Goal: Information Seeking & Learning: Find specific page/section

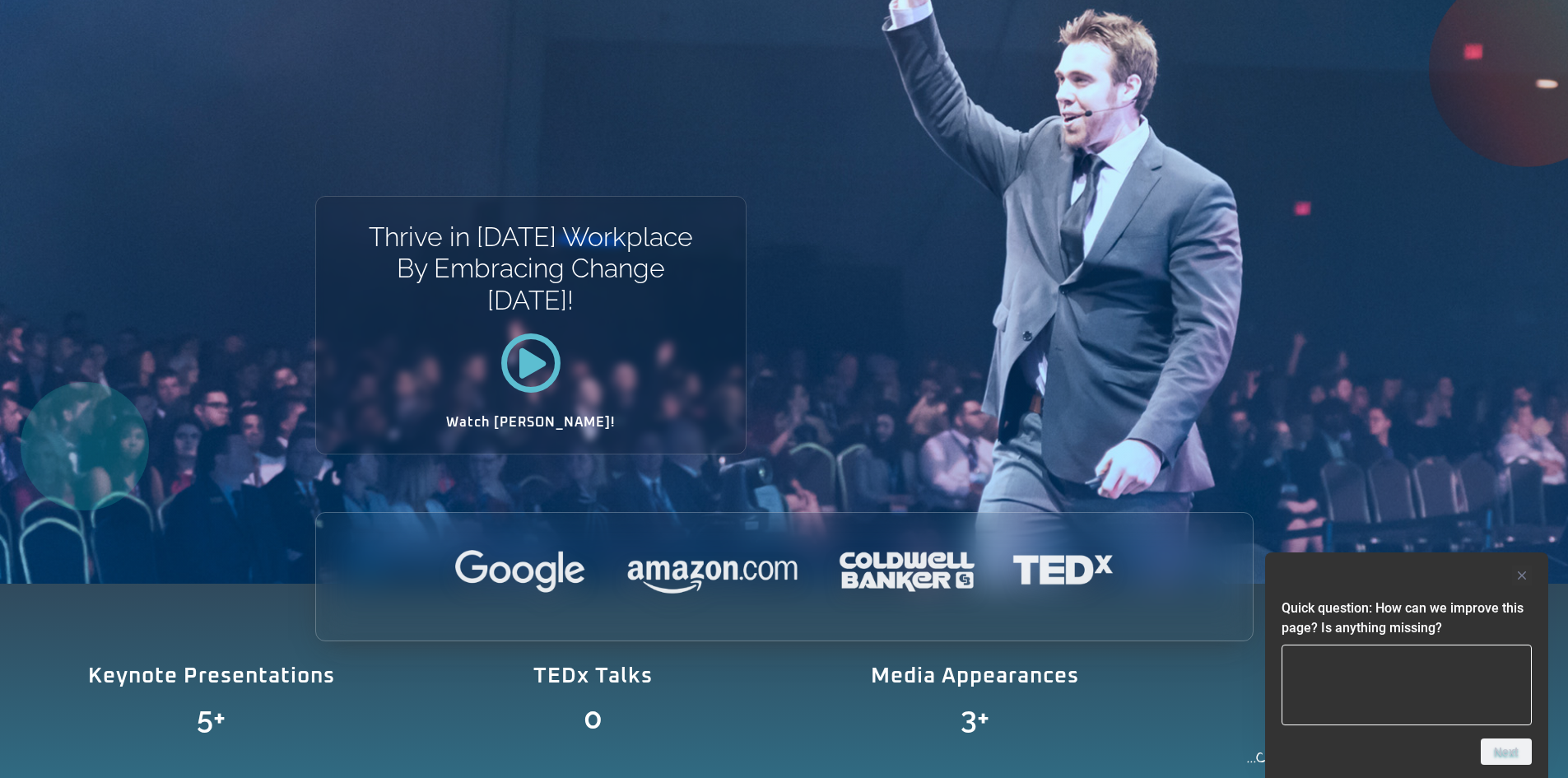
scroll to position [330, 0]
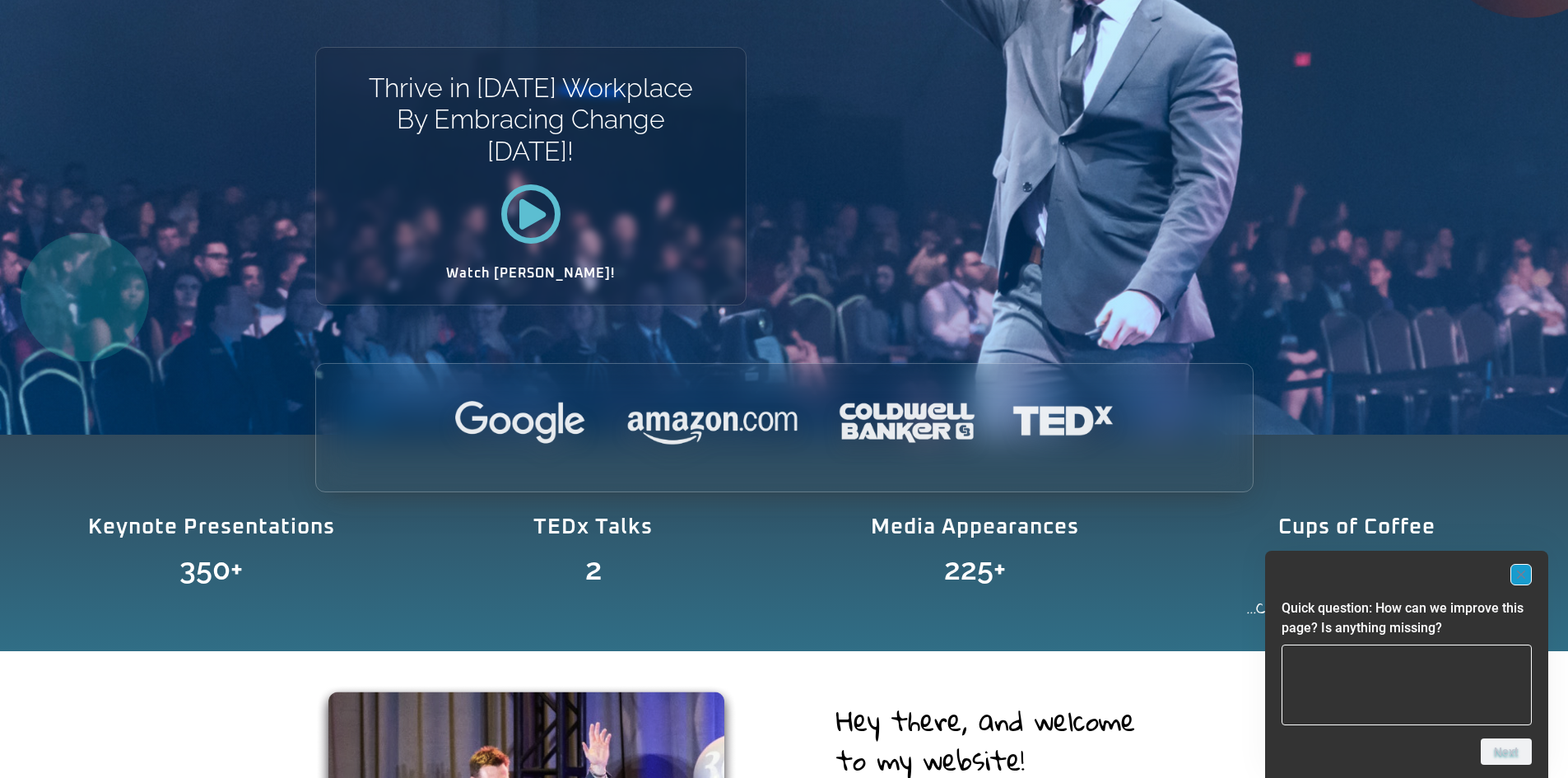
click at [1521, 575] on icon "Hide survey" at bounding box center [1521, 575] width 9 height 9
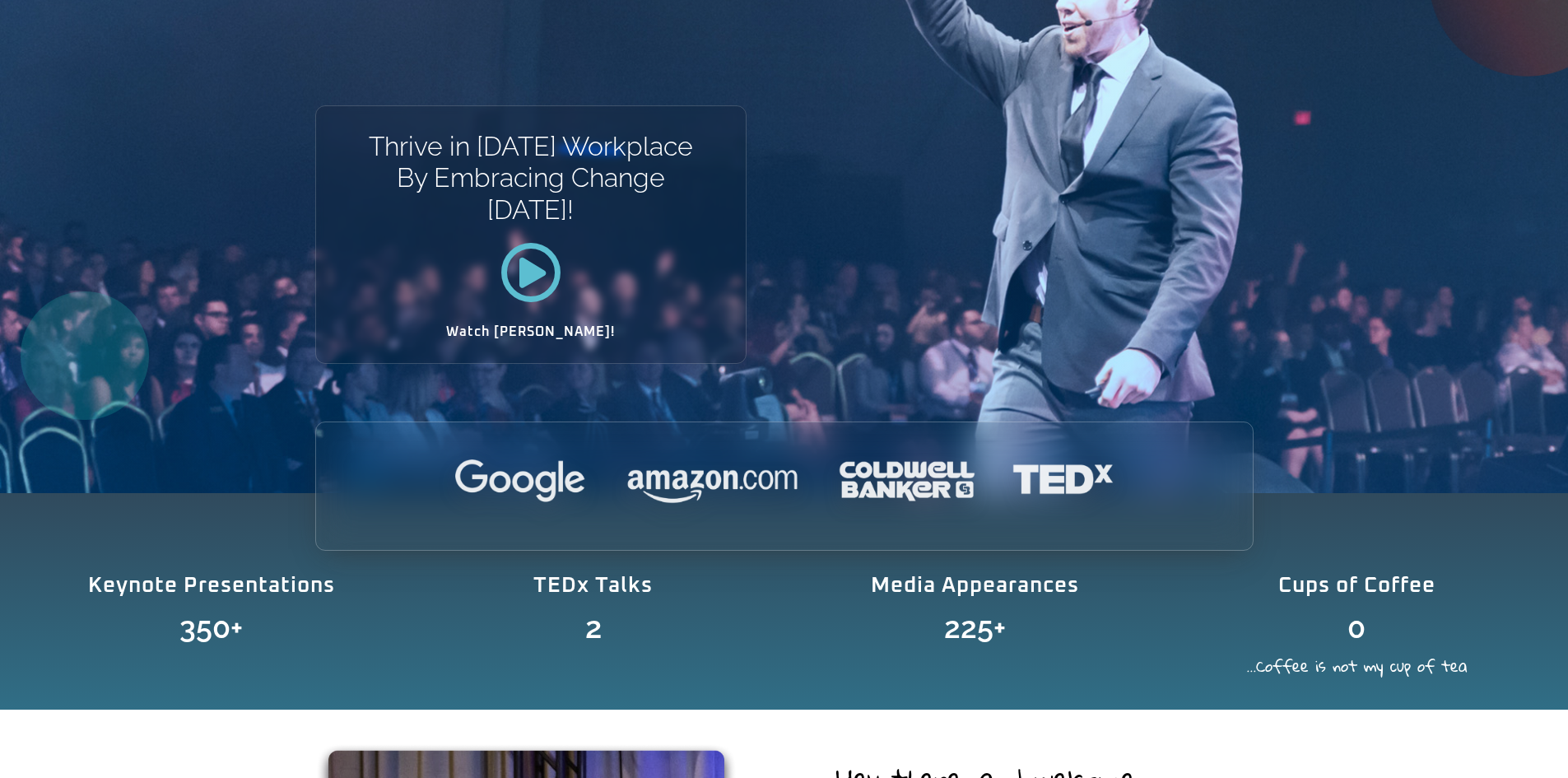
scroll to position [0, 0]
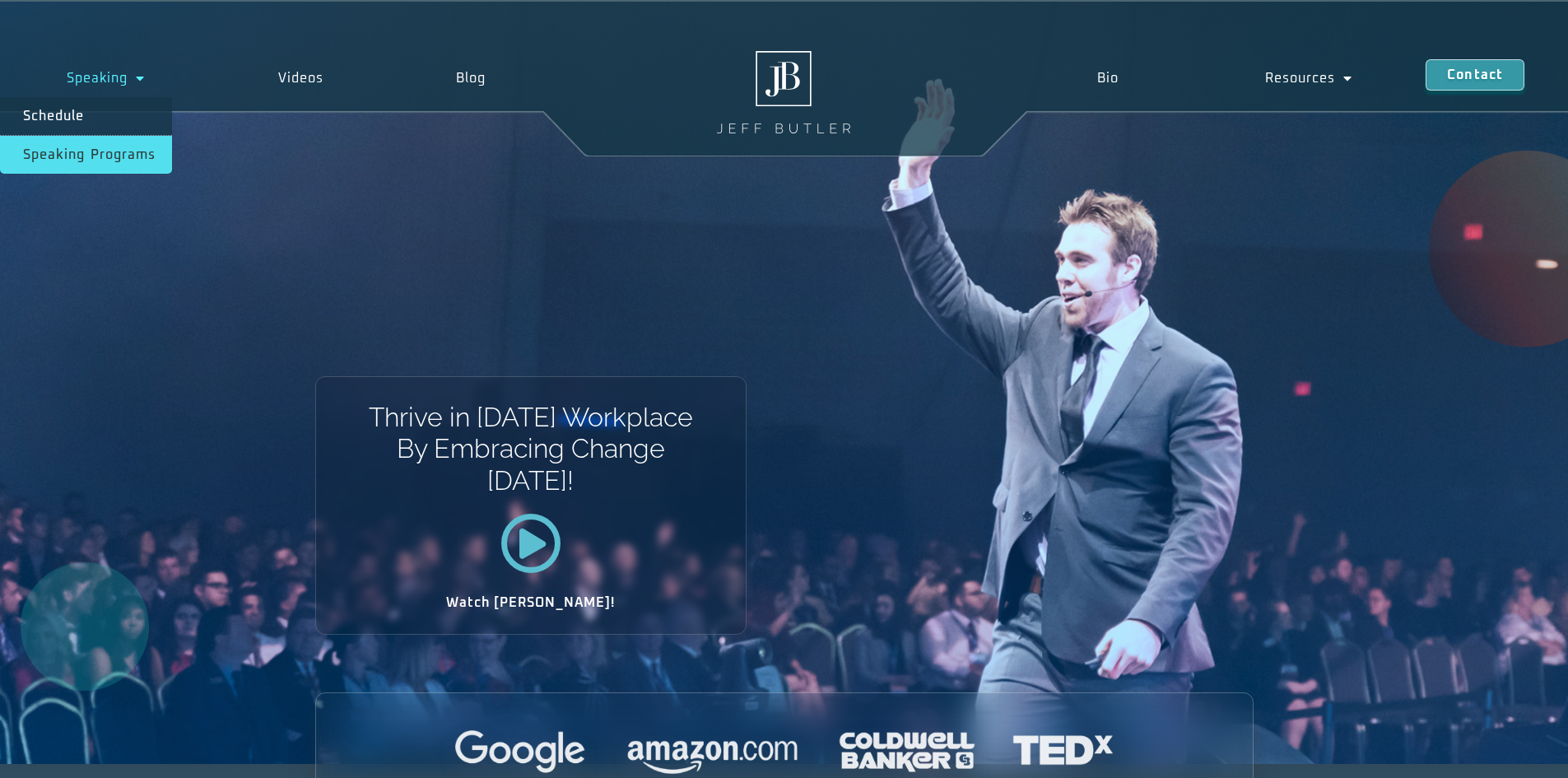
click at [104, 148] on link "Speaking Programs" at bounding box center [85, 155] width 172 height 38
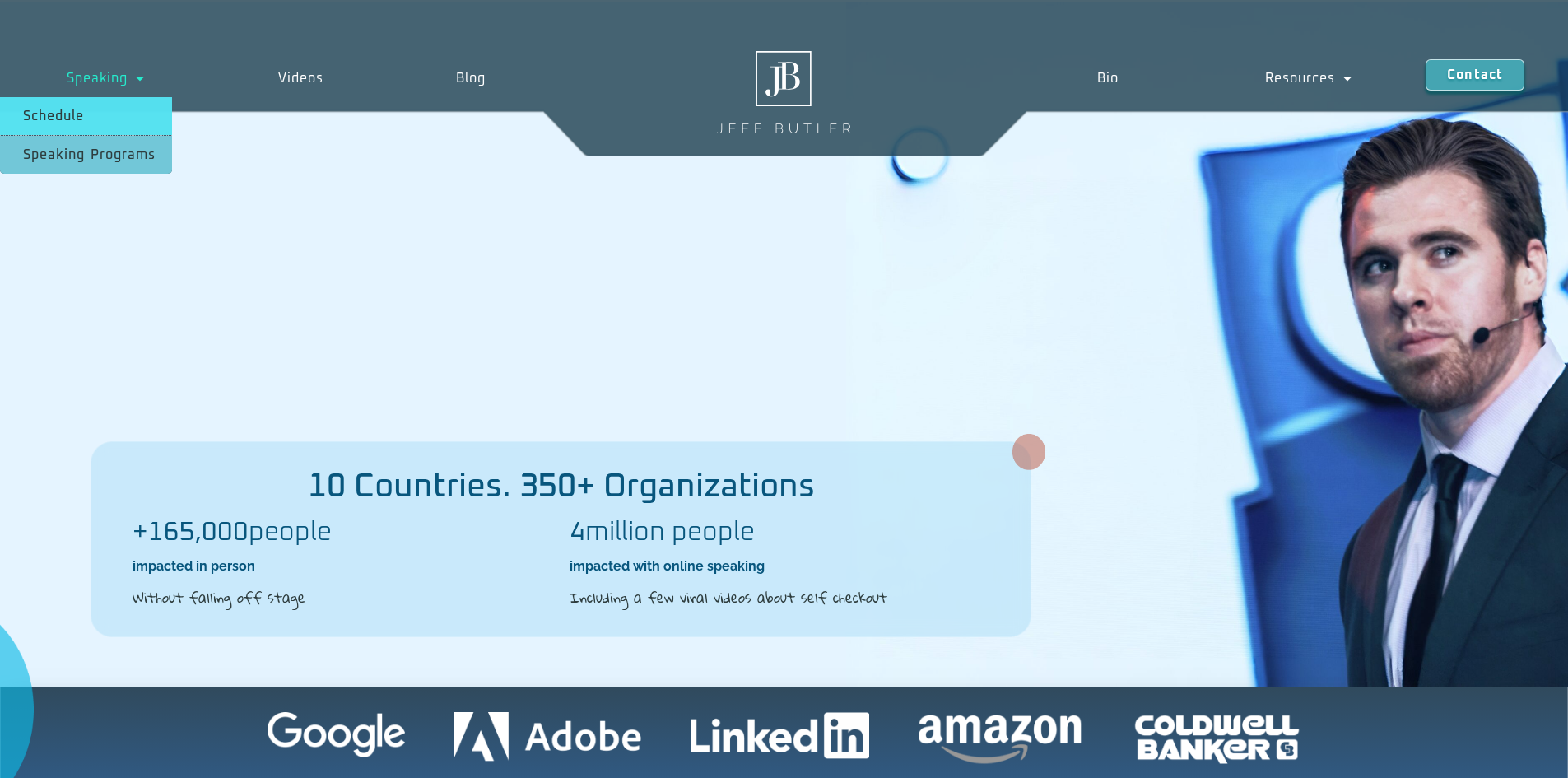
click at [112, 124] on link "Schedule" at bounding box center [85, 116] width 172 height 38
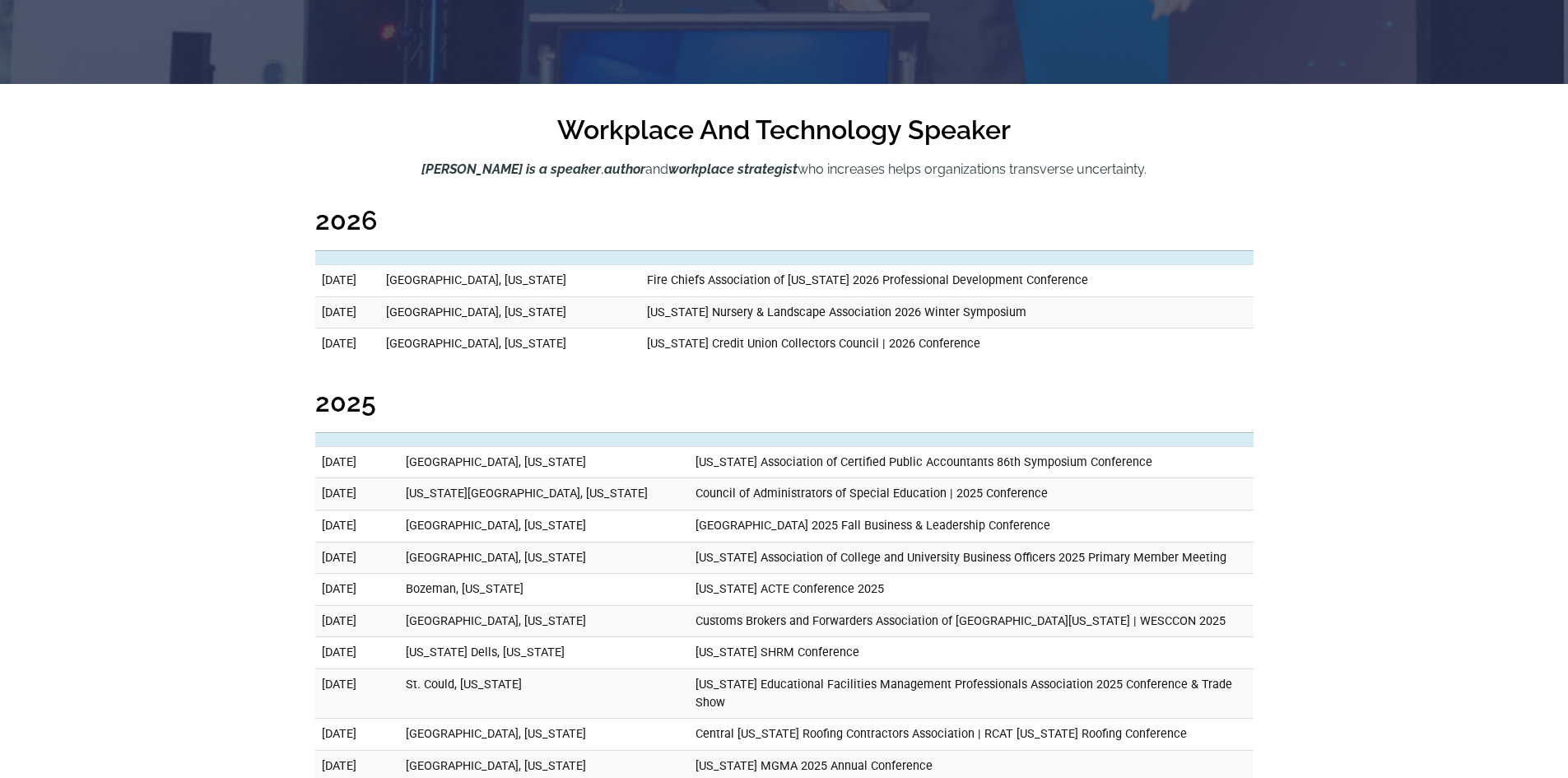
scroll to position [658, 0]
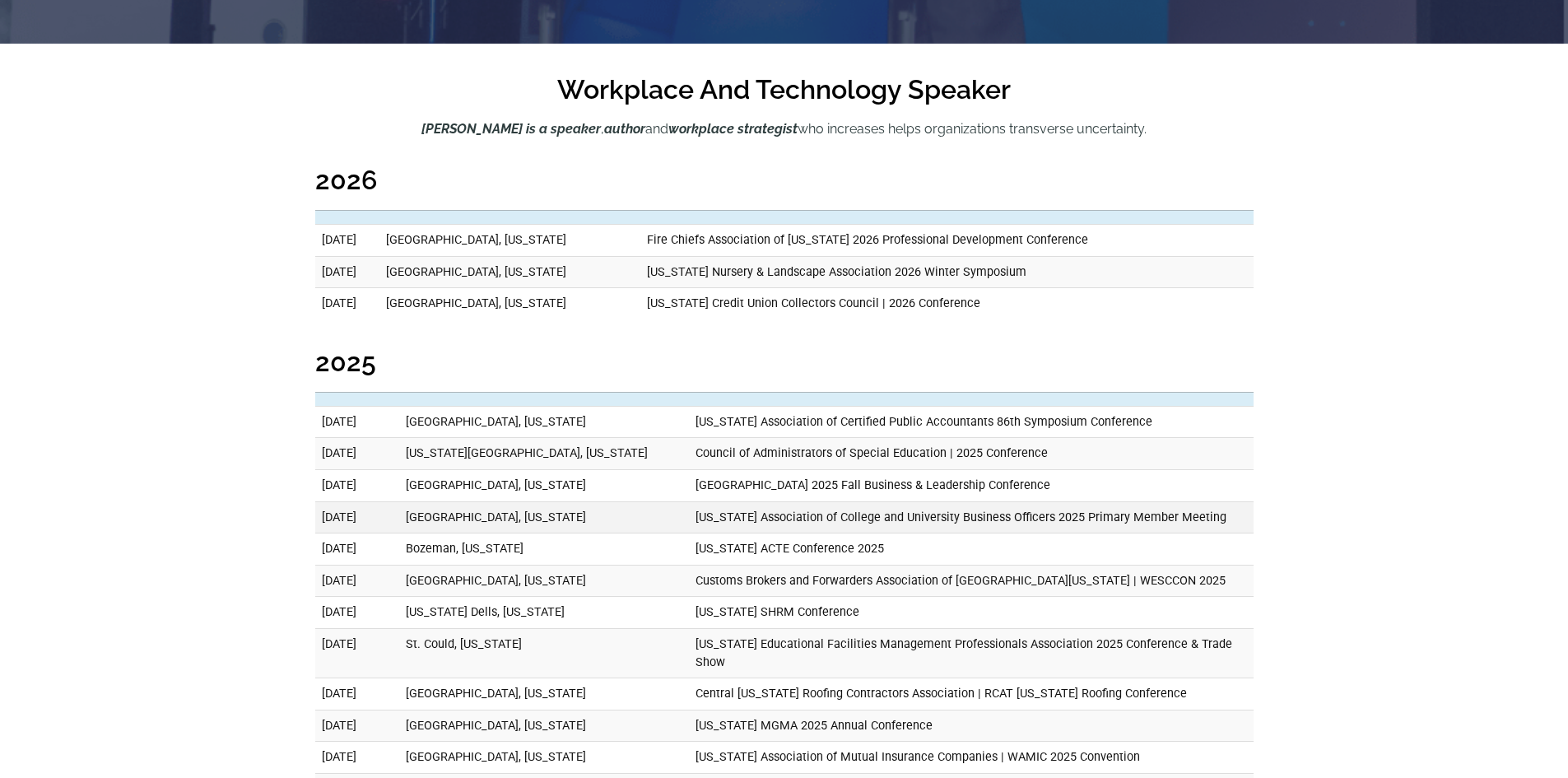
click at [527, 514] on td "College Station, Texas" at bounding box center [543, 518] width 290 height 32
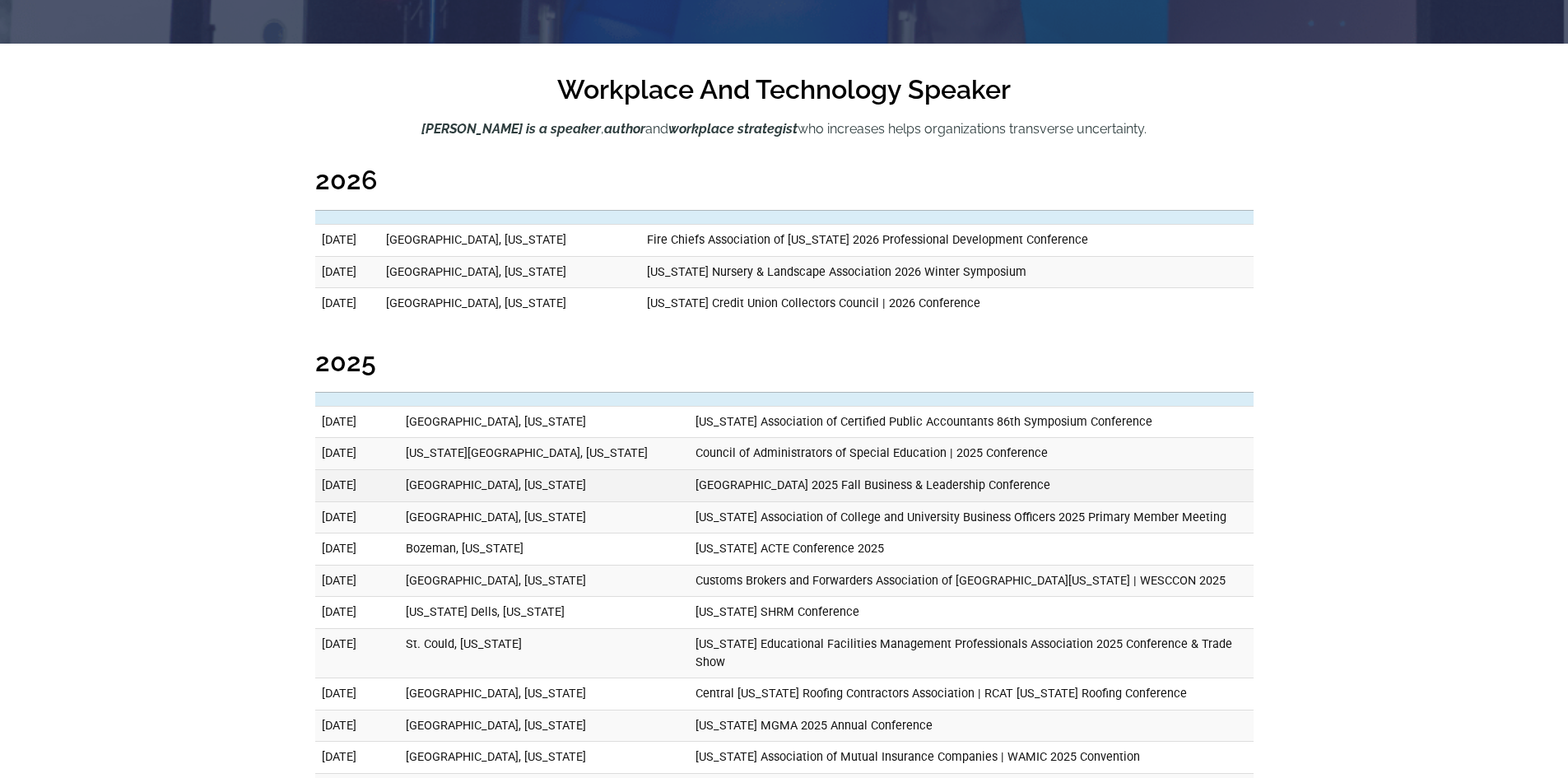
click at [520, 488] on td "Ottawa, California" at bounding box center [543, 485] width 290 height 32
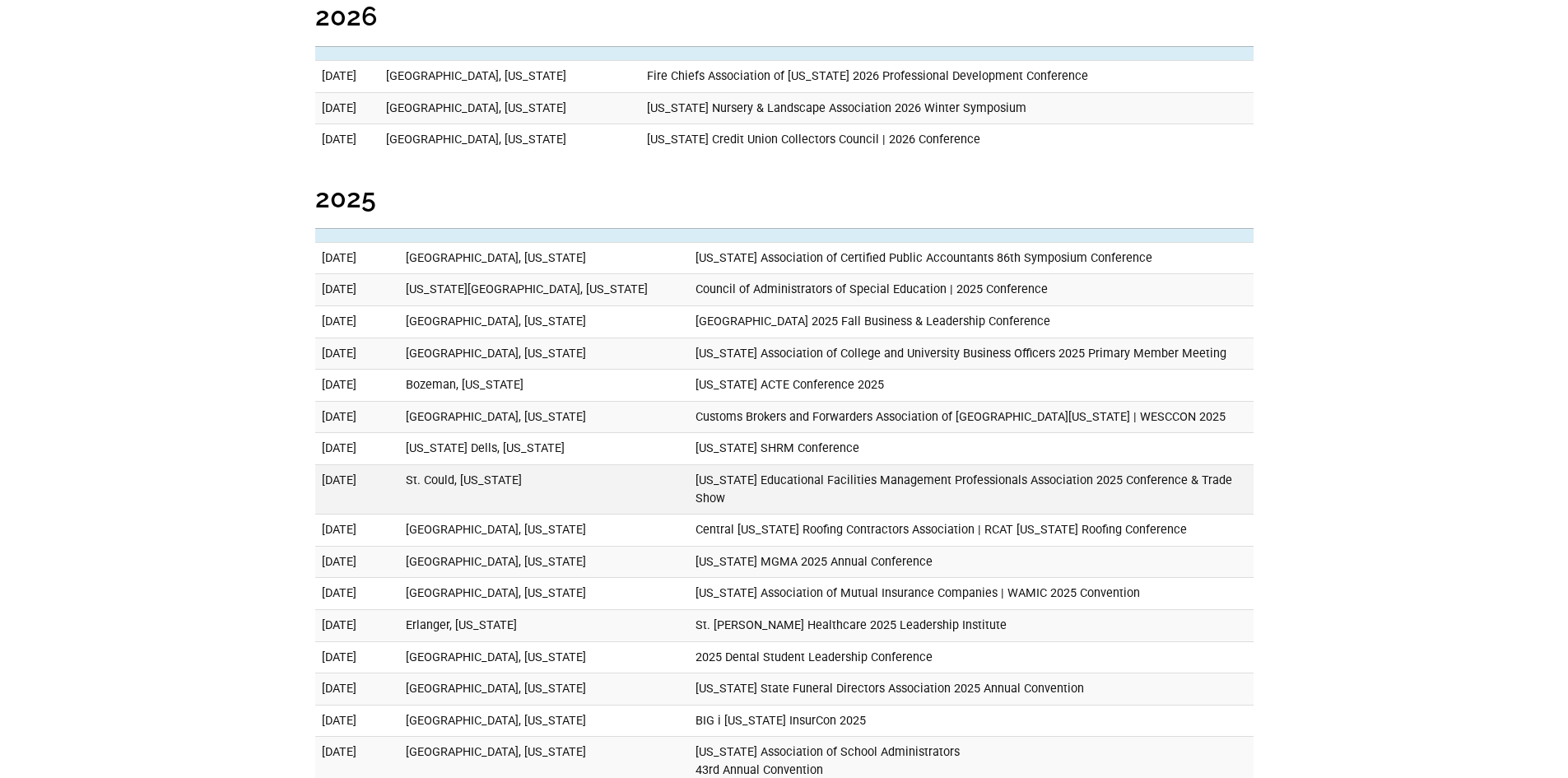
scroll to position [824, 0]
drag, startPoint x: 665, startPoint y: 420, endPoint x: 917, endPoint y: 428, distance: 252.1
click at [917, 428] on td "Customs Brokers and Forwarders Association of Northern California | WESCCON 2025" at bounding box center [971, 416] width 564 height 32
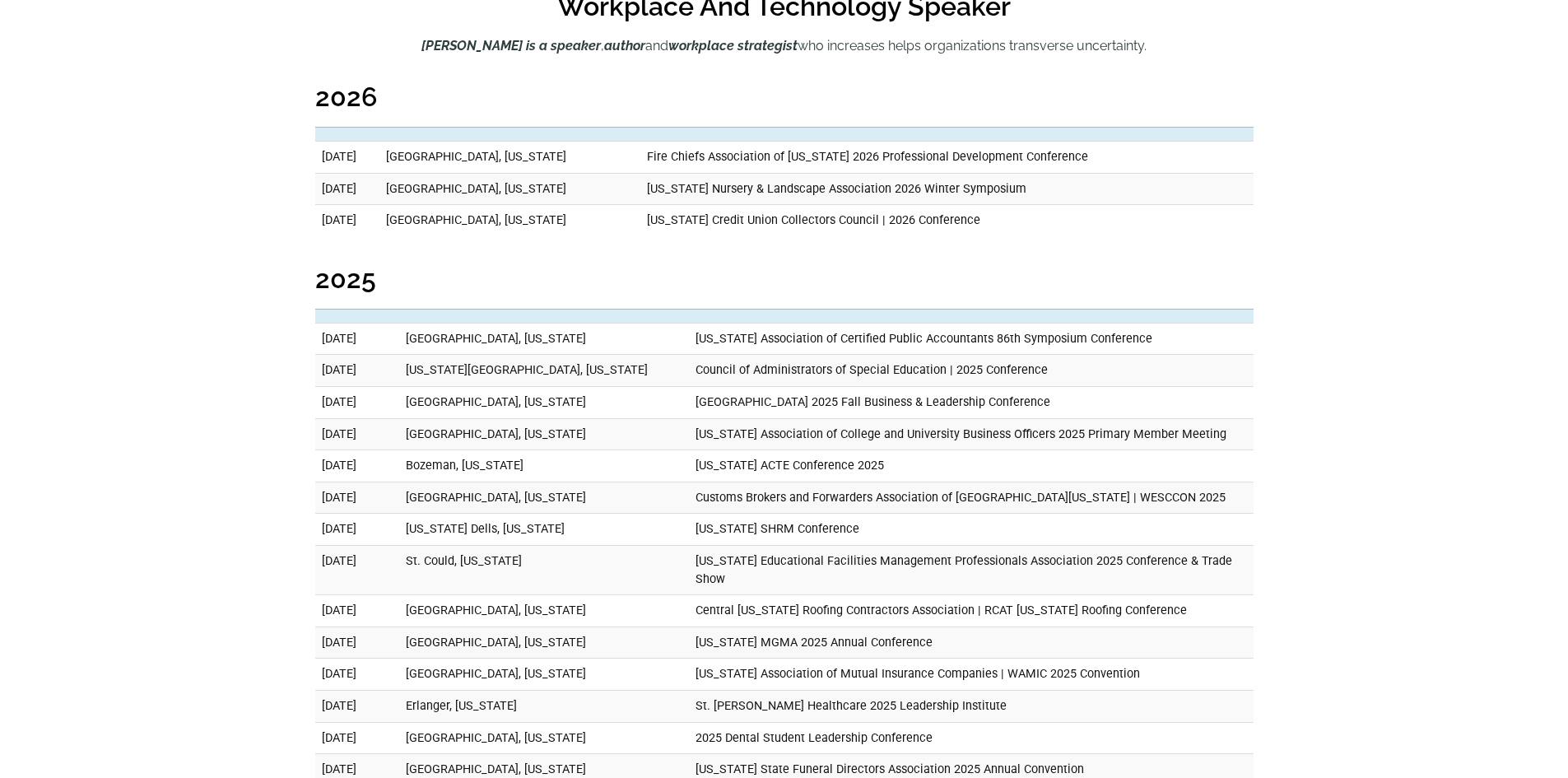
scroll to position [741, 0]
drag, startPoint x: 665, startPoint y: 498, endPoint x: 1014, endPoint y: 495, distance: 349.0
click at [1015, 495] on td "Customs Brokers and Forwarders Association of Northern California | WESCCON 2025" at bounding box center [971, 499] width 564 height 32
click at [1107, 494] on td "Customs Brokers and Forwarders Association of Northern California | WESCCON 2025" at bounding box center [971, 499] width 564 height 32
drag, startPoint x: 1109, startPoint y: 496, endPoint x: 1027, endPoint y: 495, distance: 82.0
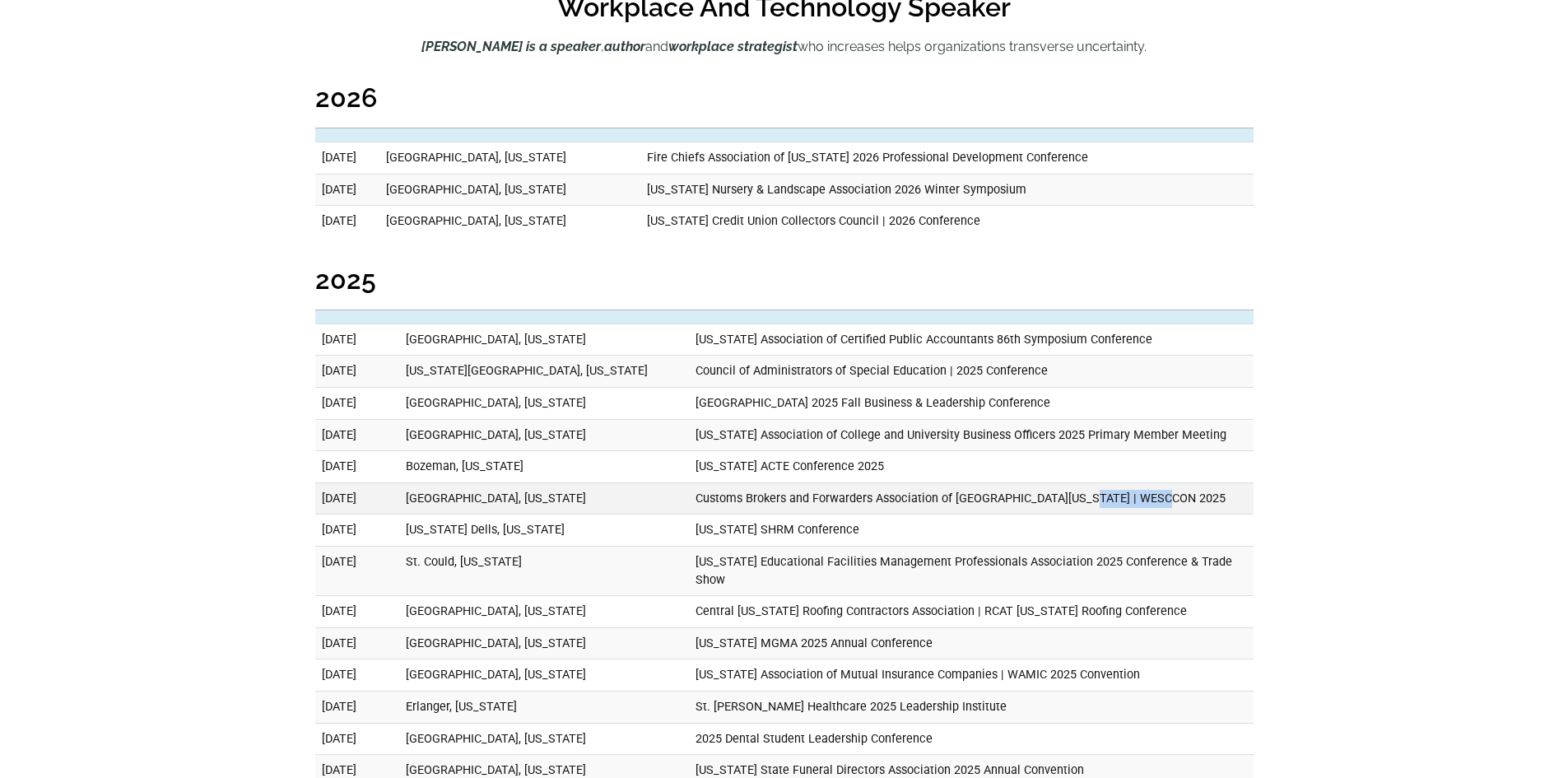
click at [1027, 495] on td "Customs Brokers and Forwarders Association of Northern California | WESCCON 2025" at bounding box center [971, 499] width 564 height 32
click at [849, 426] on td "Texas Association of College and University Business Officers 2025 Primary Memb…" at bounding box center [971, 435] width 564 height 32
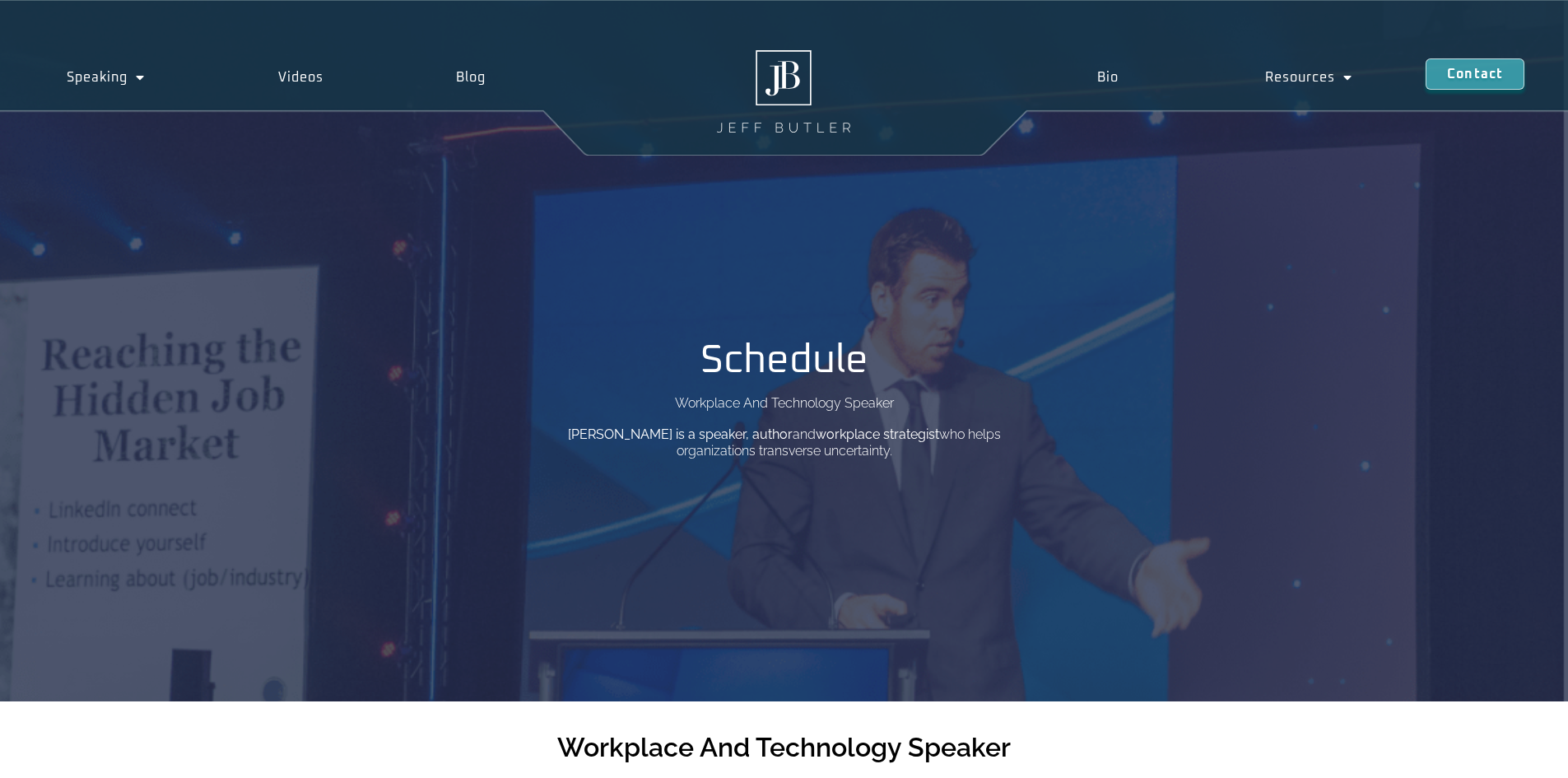
scroll to position [0, 0]
click at [765, 404] on p "Workplace And Technology Speaker" at bounding box center [784, 405] width 219 height 13
click at [779, 70] on img at bounding box center [784, 92] width 133 height 83
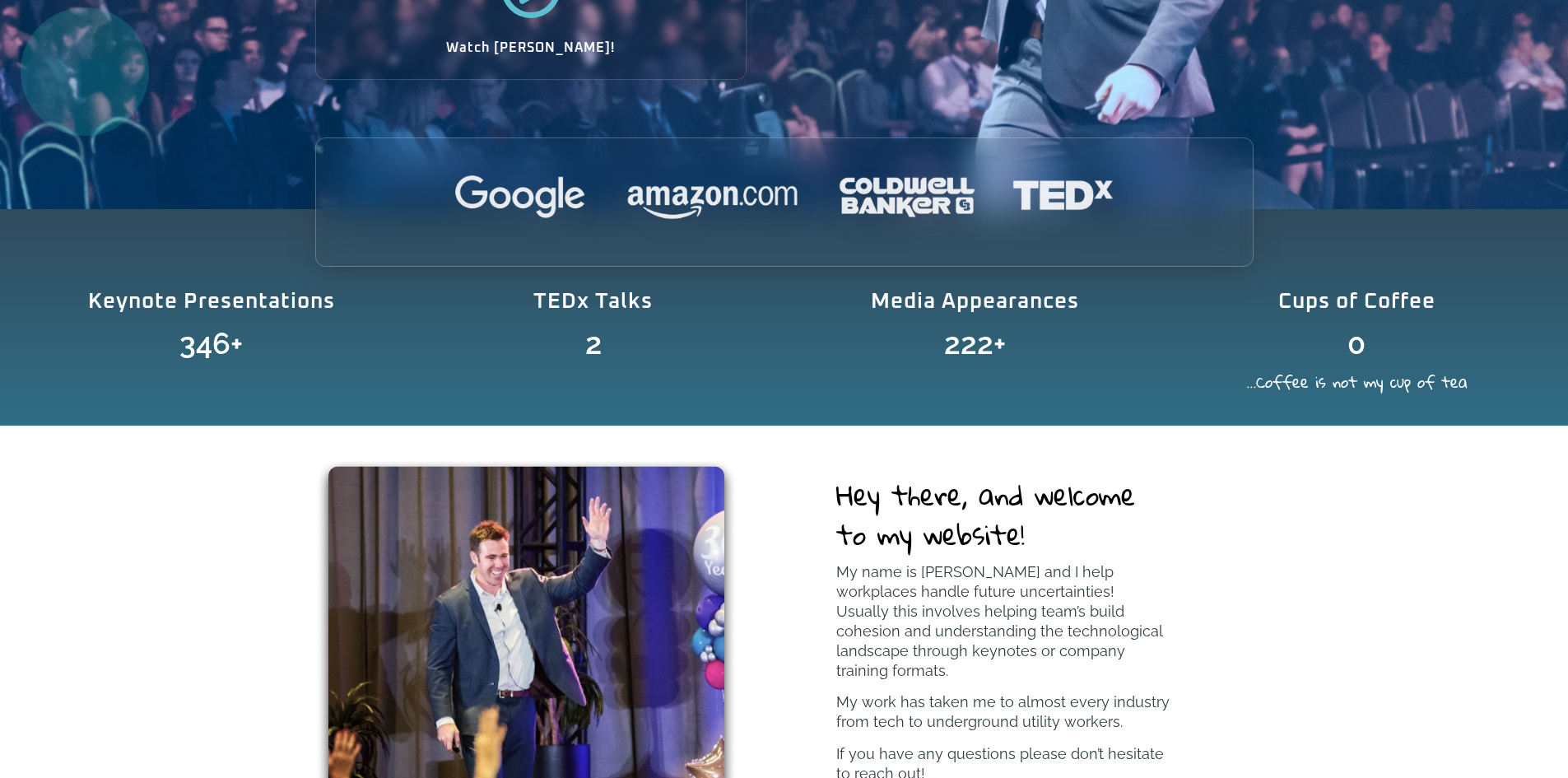
scroll to position [658, 0]
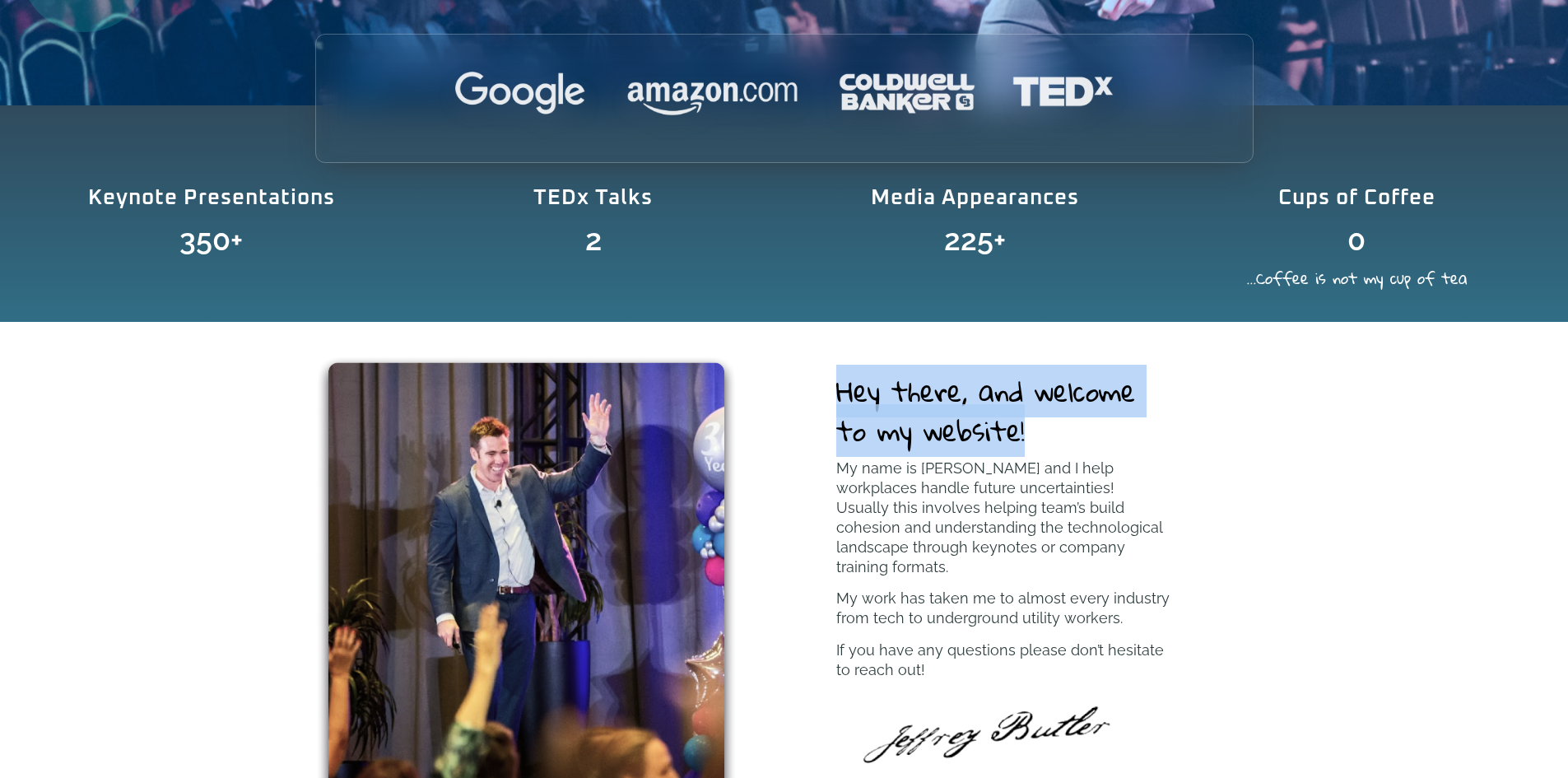
drag, startPoint x: 843, startPoint y: 386, endPoint x: 1079, endPoint y: 433, distance: 240.6
click at [1079, 433] on h2 "Hey there, and welcome to my website!" at bounding box center [1003, 410] width 335 height 79
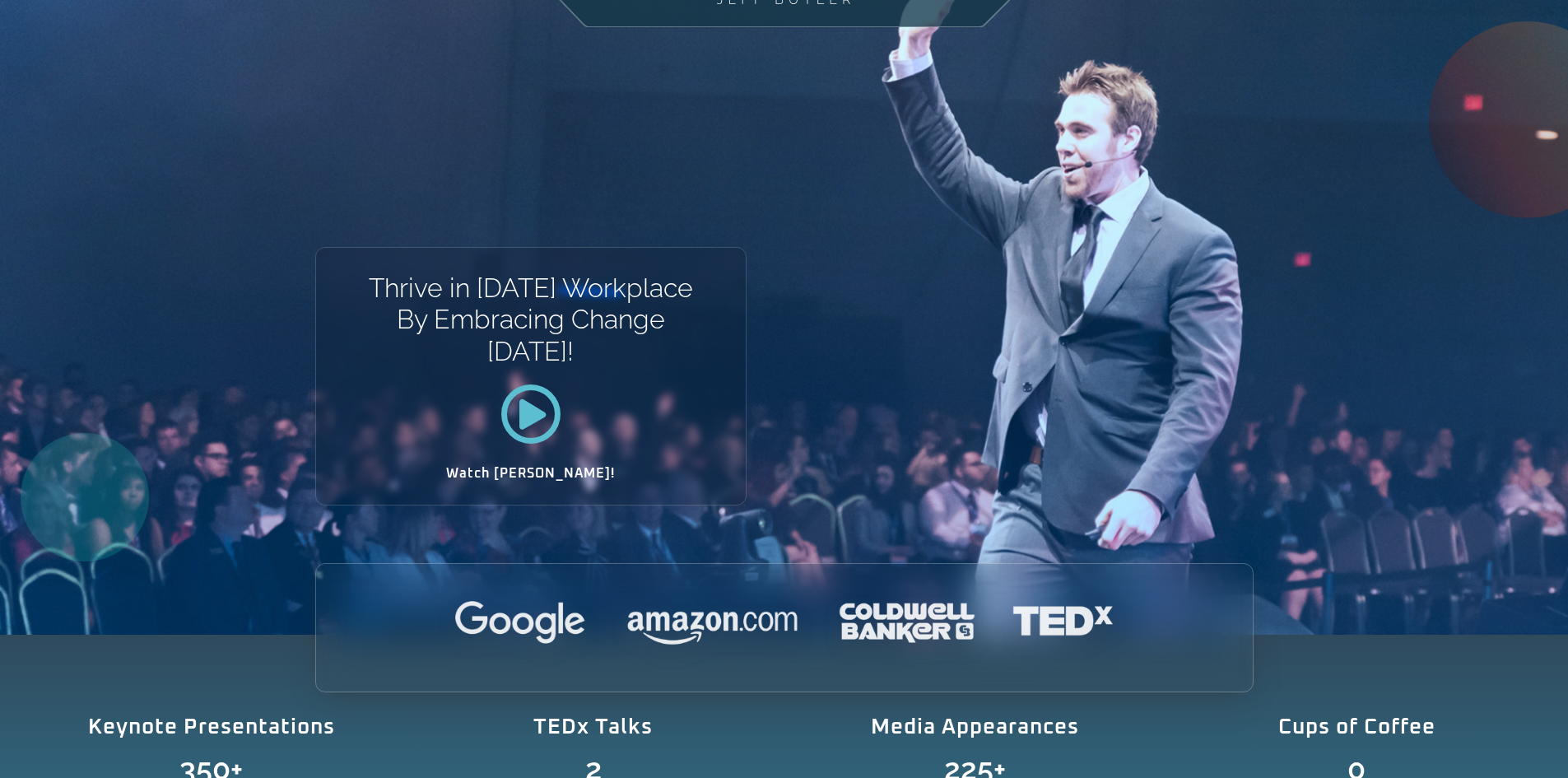
scroll to position [0, 0]
